Goal: Transaction & Acquisition: Purchase product/service

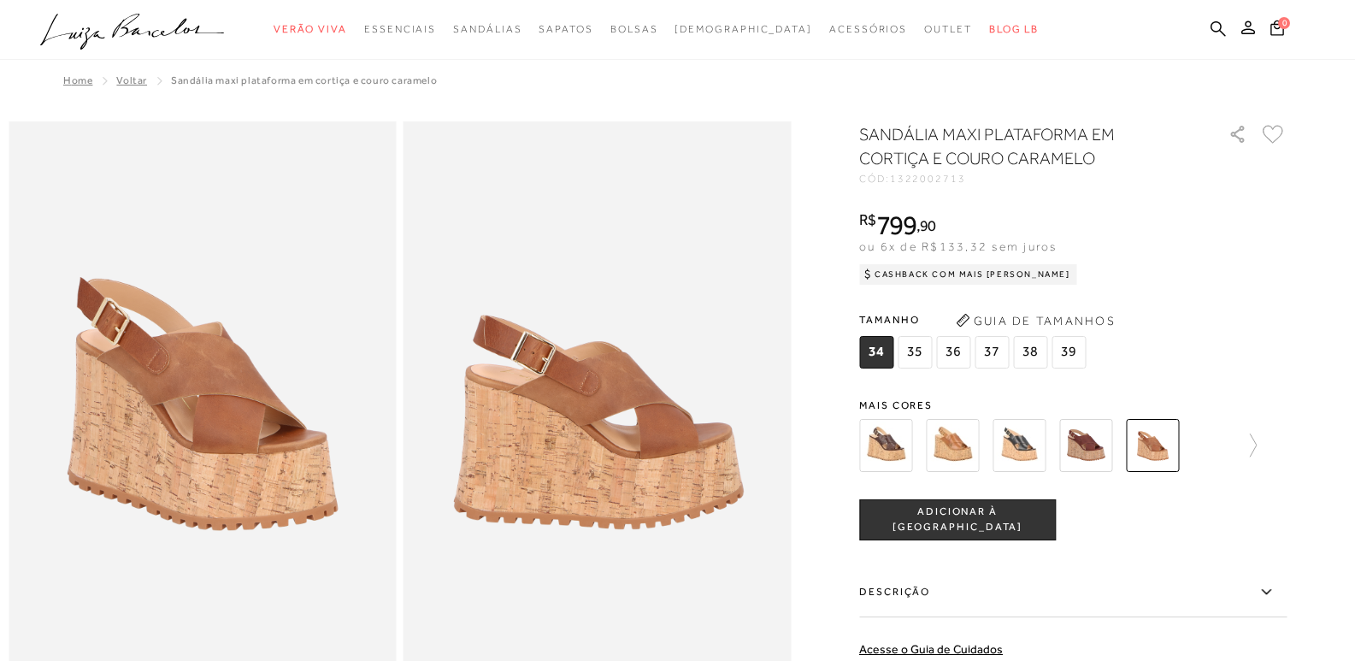
click at [926, 360] on span "35" at bounding box center [914, 352] width 34 height 32
click at [952, 530] on button "ADICIONAR À [GEOGRAPHIC_DATA]" at bounding box center [957, 519] width 197 height 41
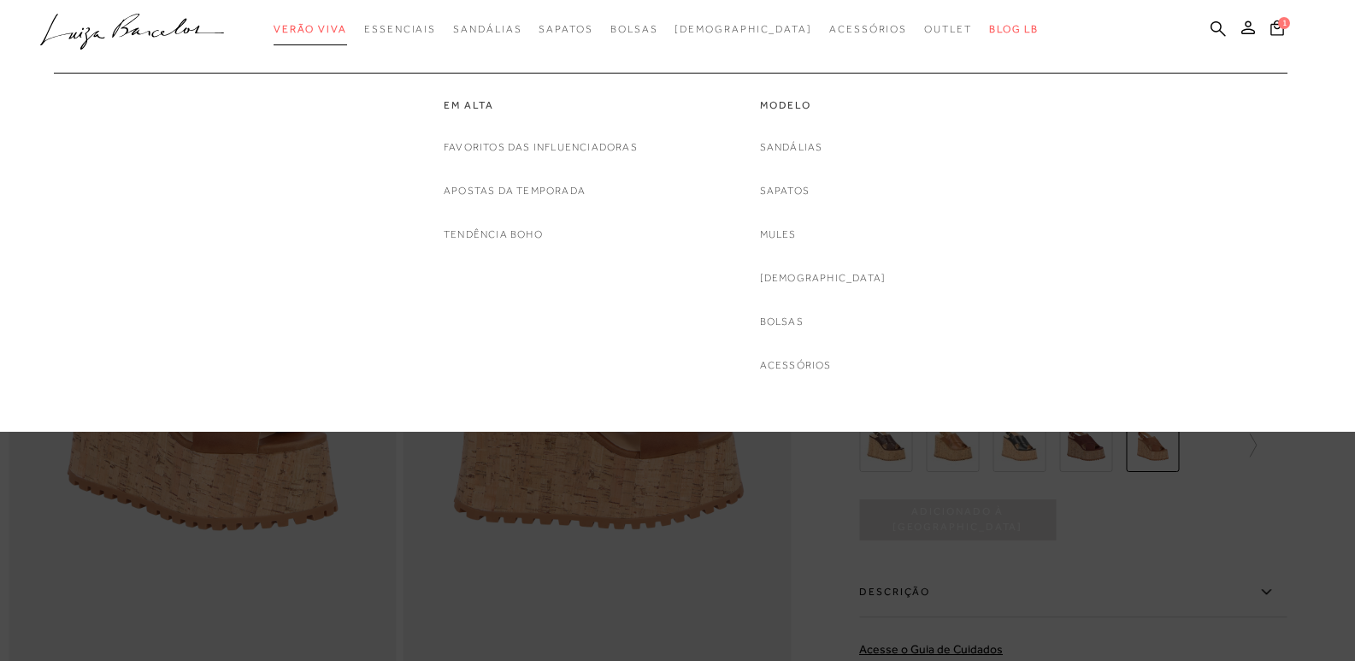
click at [347, 24] on span "Verão Viva" at bounding box center [311, 29] width 74 height 12
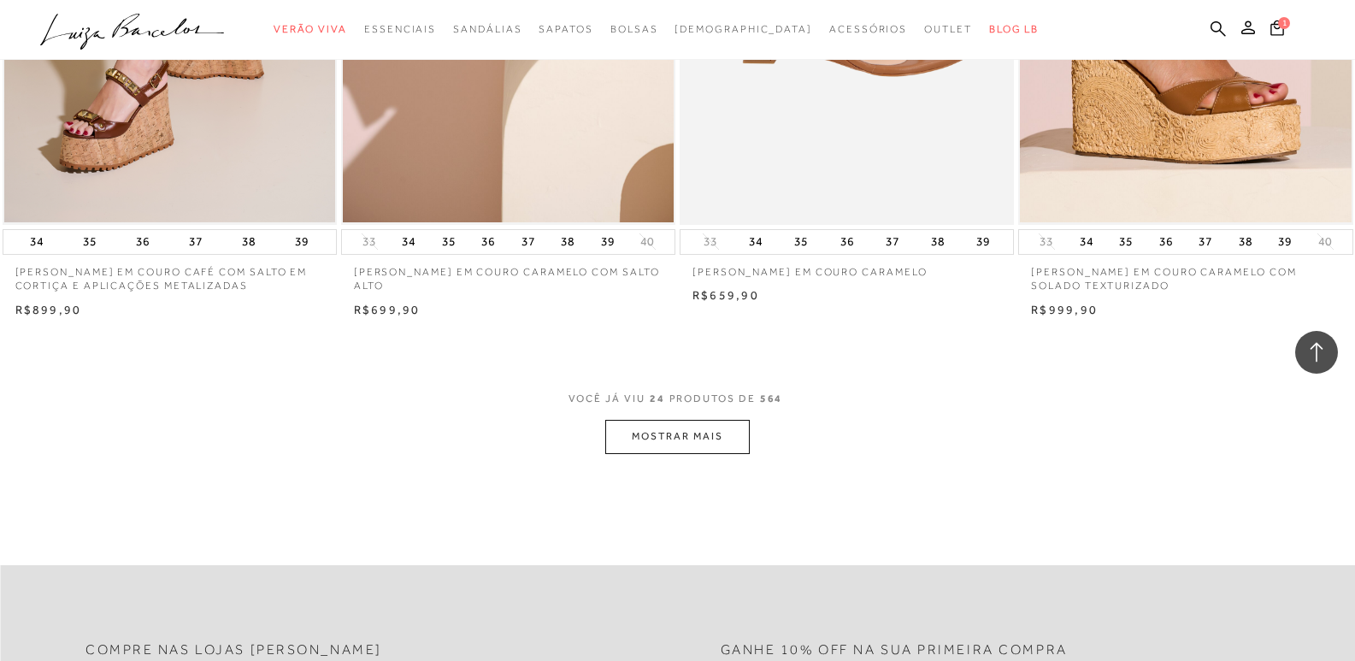
scroll to position [3504, 0]
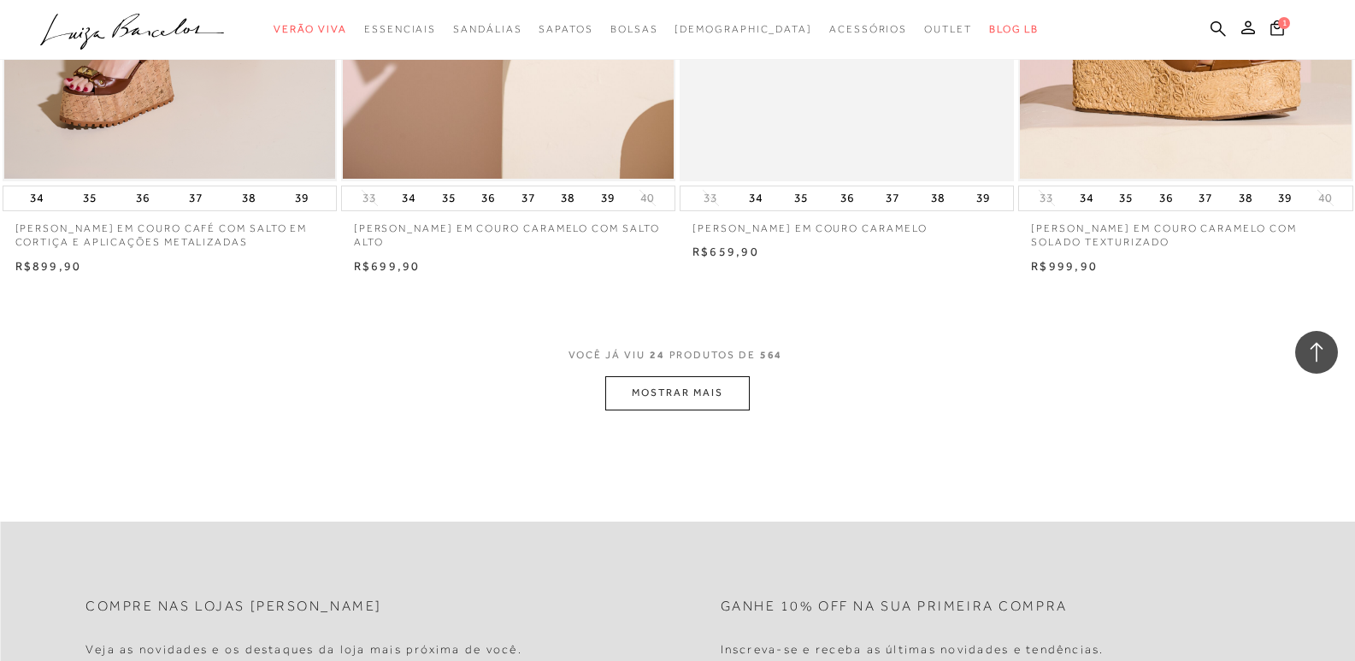
click at [672, 403] on button "MOSTRAR MAIS" at bounding box center [677, 392] width 144 height 33
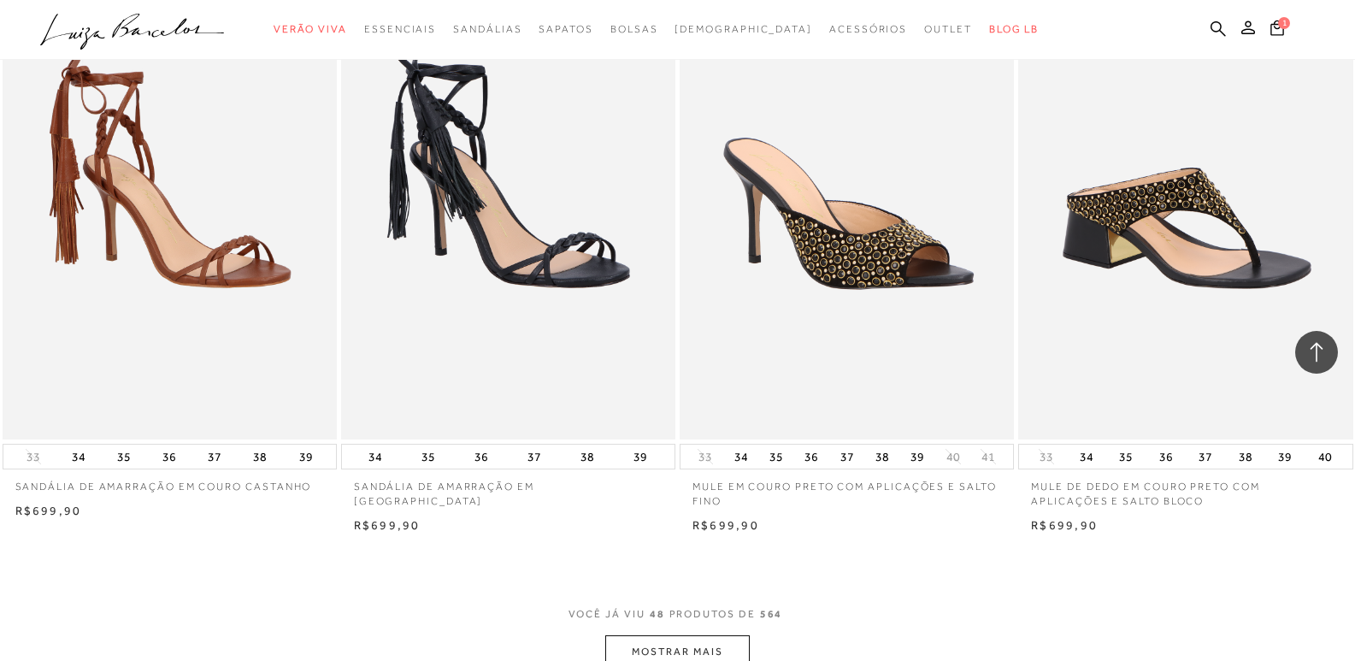
scroll to position [7009, 0]
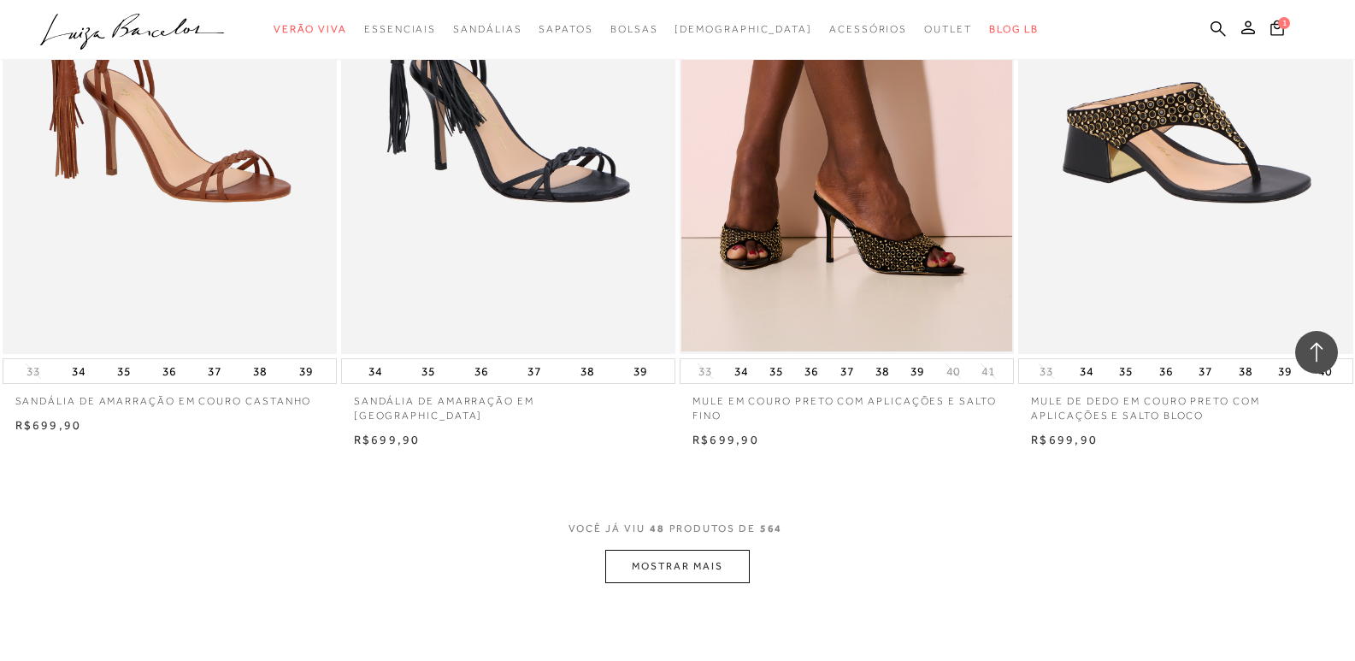
click at [668, 568] on button "MOSTRAR MAIS" at bounding box center [677, 566] width 144 height 33
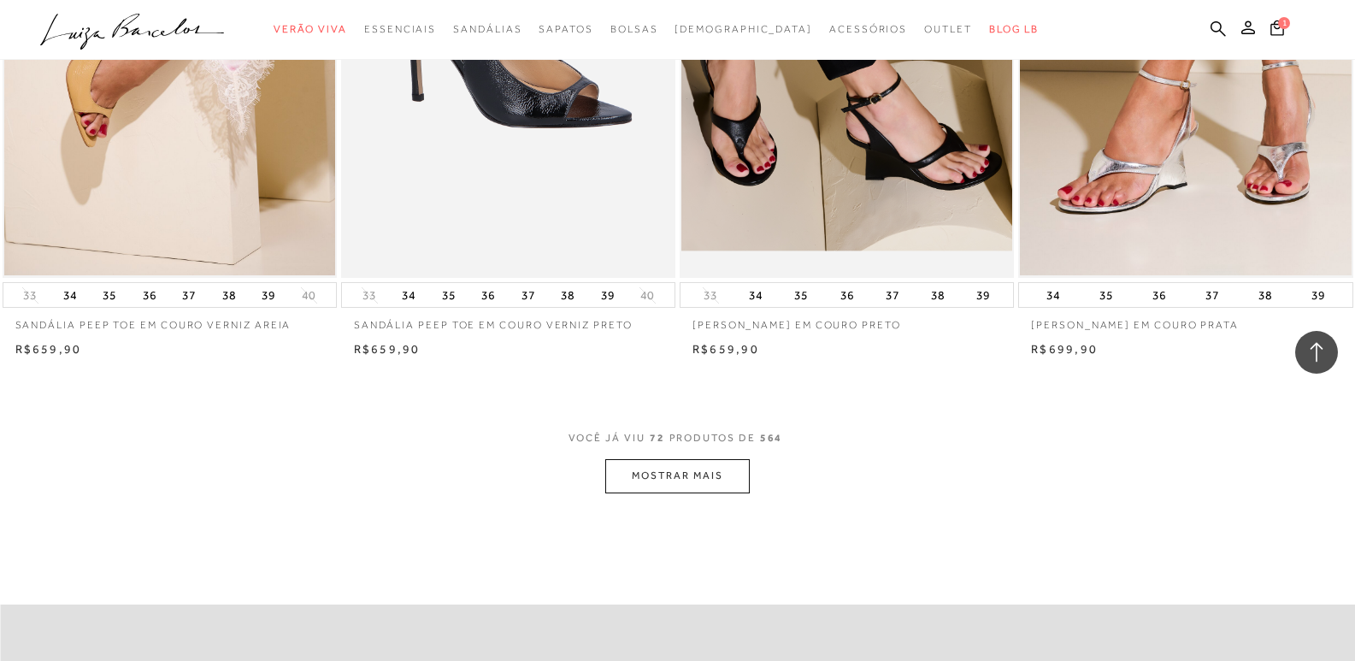
scroll to position [10770, 0]
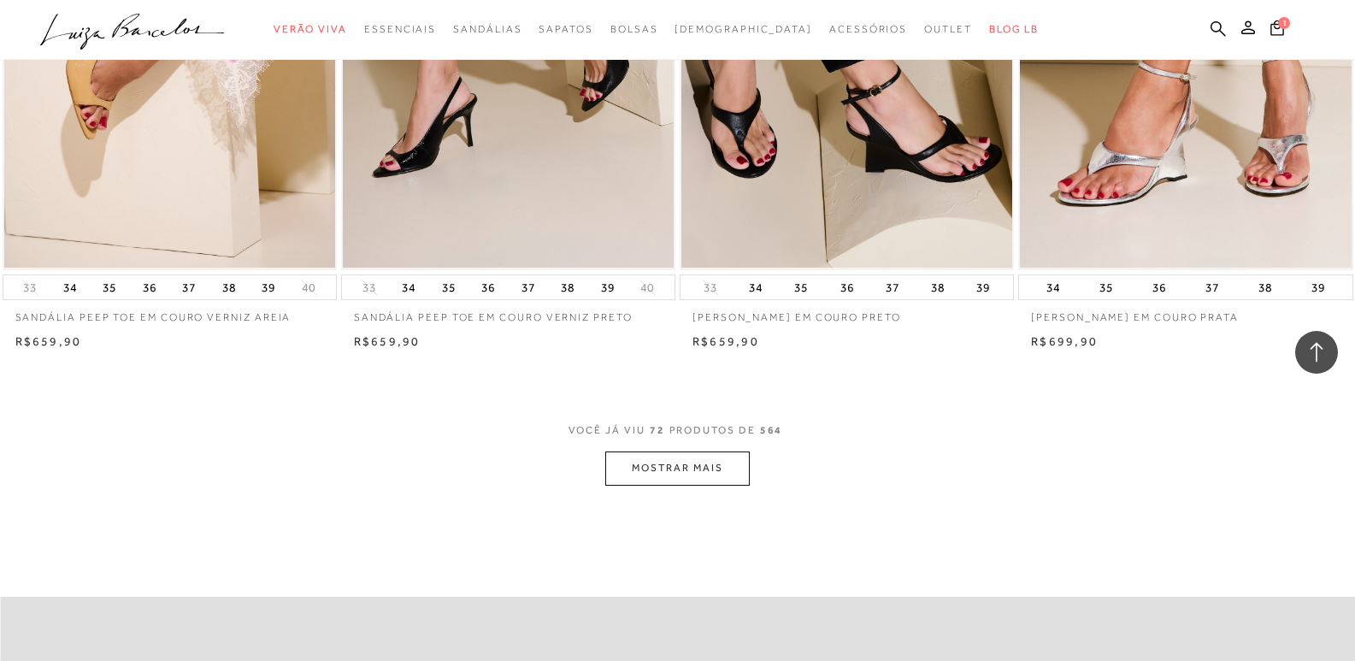
click at [717, 473] on button "MOSTRAR MAIS" at bounding box center [677, 467] width 144 height 33
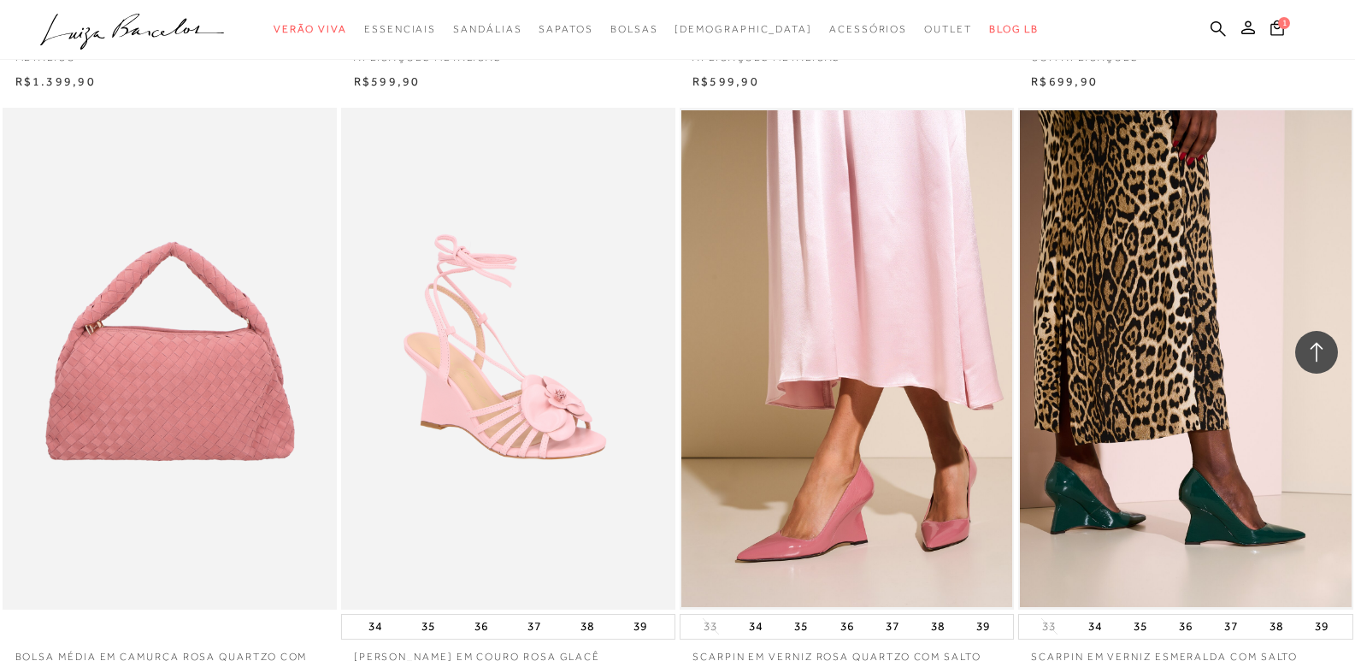
scroll to position [1880, 0]
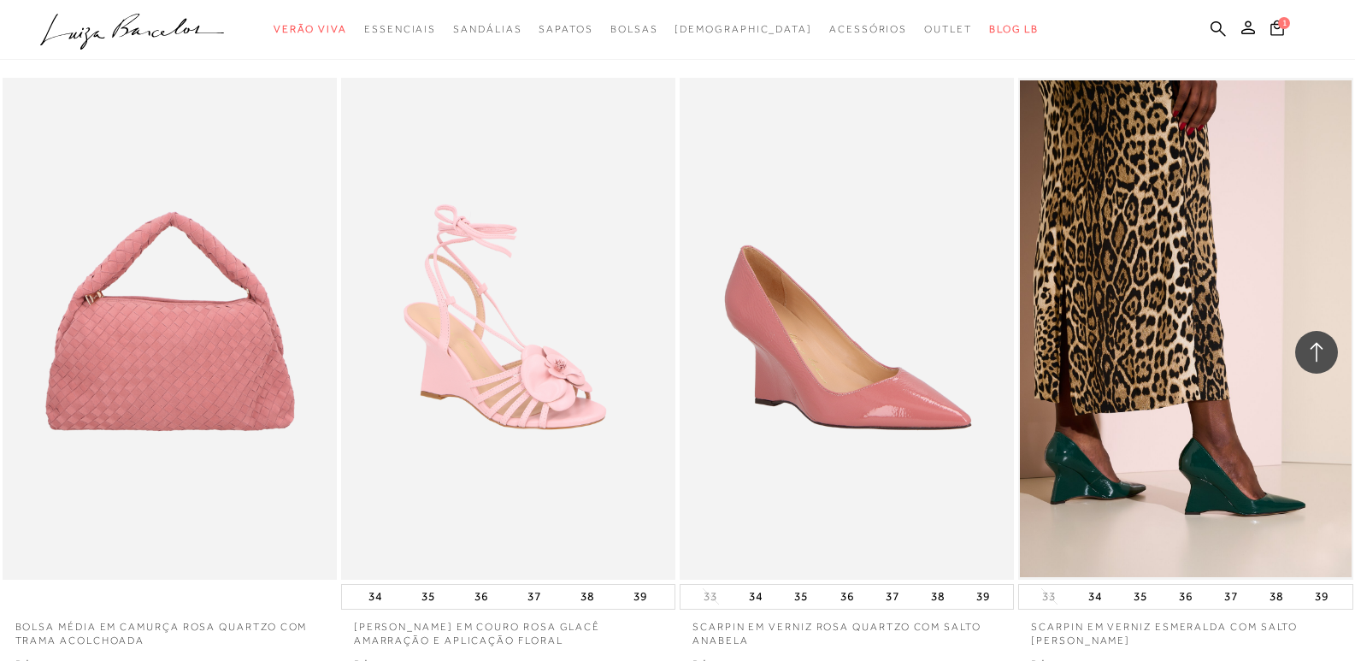
click at [939, 511] on img at bounding box center [847, 329] width 332 height 502
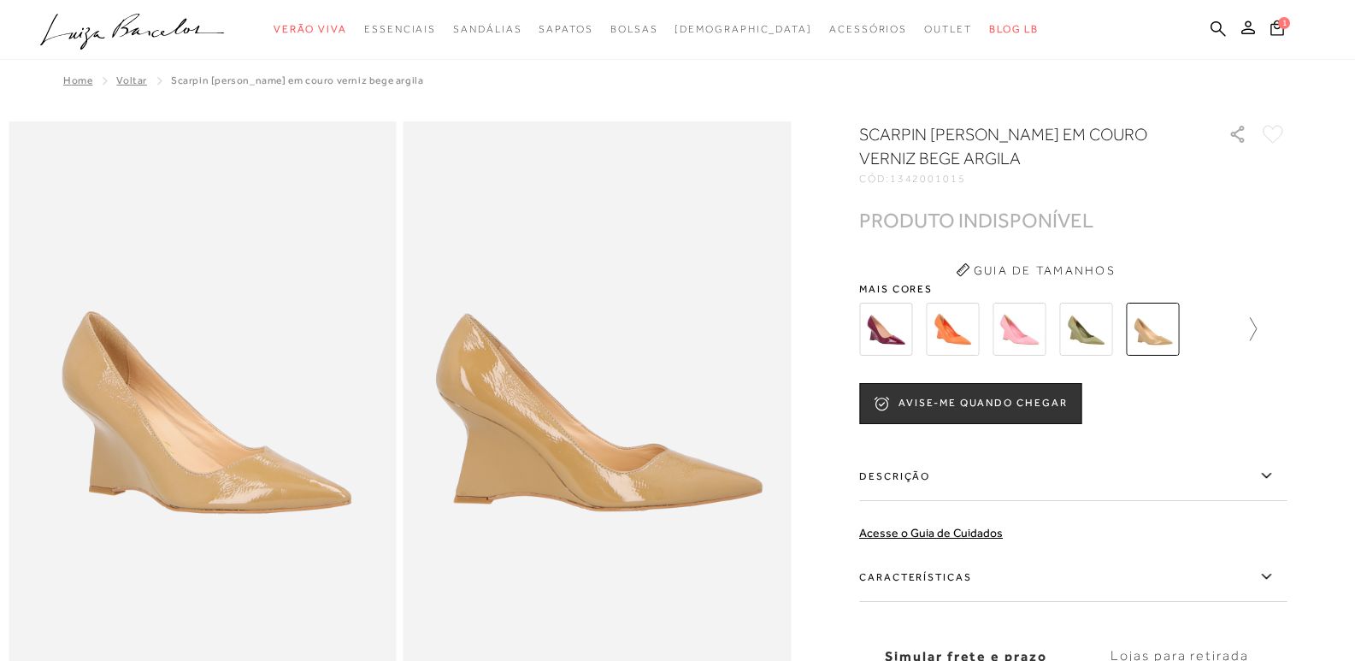
click at [1250, 318] on icon at bounding box center [1245, 329] width 24 height 24
click at [1181, 334] on img at bounding box center [1182, 329] width 53 height 53
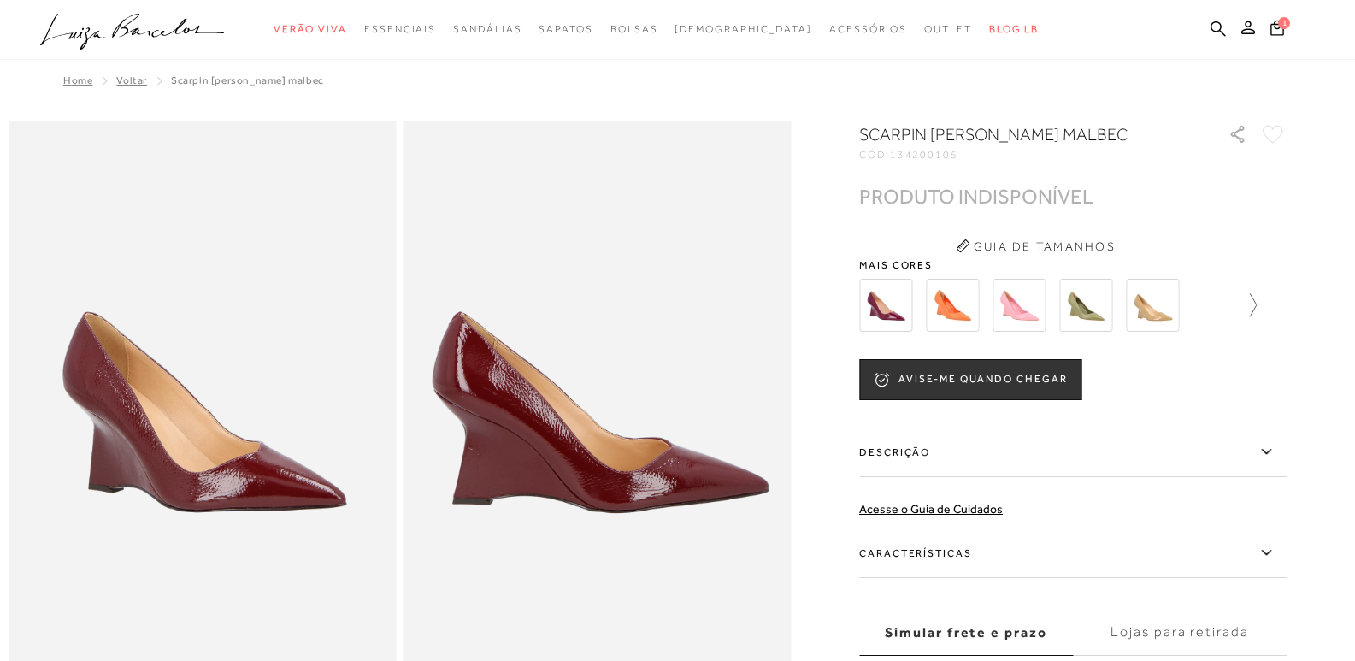
click at [1256, 309] on icon at bounding box center [1245, 305] width 24 height 24
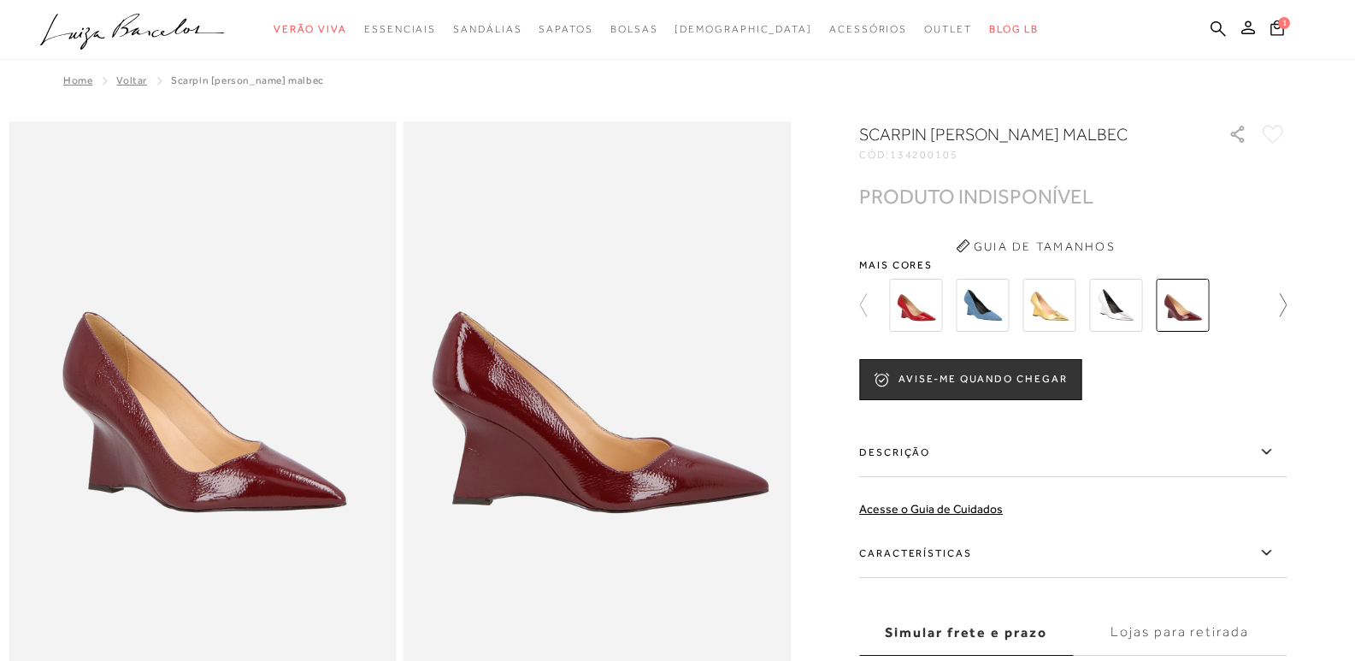
click at [1259, 309] on div at bounding box center [1072, 305] width 427 height 63
